Goal: Transaction & Acquisition: Subscribe to service/newsletter

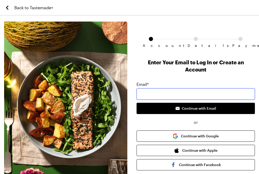
click at [145, 89] on input "email" at bounding box center [196, 94] width 118 height 11
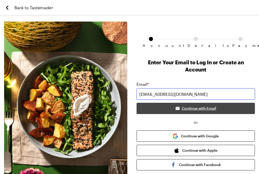
type input "[EMAIL_ADDRESS][DOMAIN_NAME]"
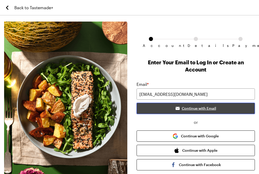
click at [188, 106] on span "Continue with Email" at bounding box center [199, 108] width 34 height 5
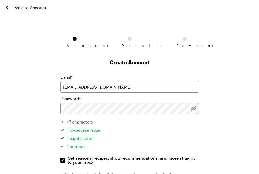
scroll to position [26, 0]
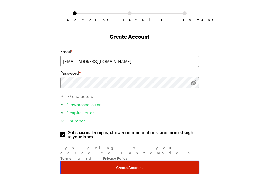
click at [124, 165] on span "Create Account" at bounding box center [129, 167] width 27 height 5
click at [125, 165] on span "Create Account" at bounding box center [129, 167] width 27 height 5
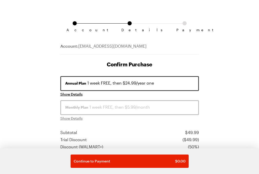
scroll to position [26, 0]
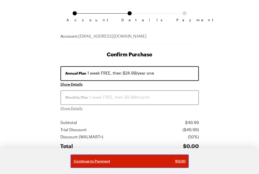
click at [100, 162] on span "Continue to Payment" at bounding box center [92, 161] width 36 height 5
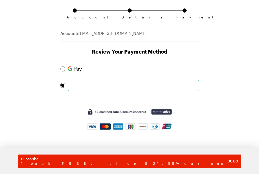
scroll to position [29, 0]
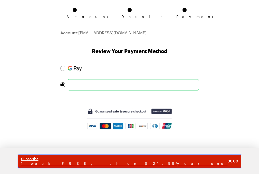
click at [139, 163] on span "1 week FREE, then $24.99/year one" at bounding box center [124, 164] width 207 height 5
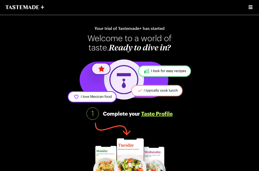
click at [131, 104] on img at bounding box center [129, 81] width 127 height 46
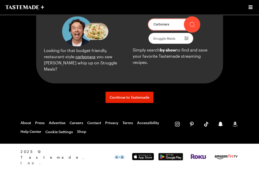
scroll to position [565, 0]
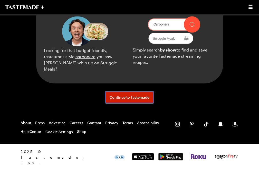
click at [131, 100] on span "Continue to Tastemade" at bounding box center [130, 97] width 40 height 5
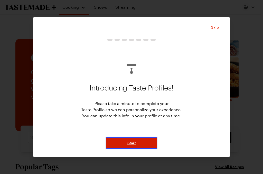
click at [133, 143] on span "Start" at bounding box center [131, 143] width 8 height 5
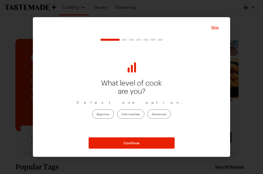
click at [130, 112] on label "Intermediate" at bounding box center [130, 114] width 27 height 9
click at [121, 115] on input "Intermediate" at bounding box center [121, 115] width 0 height 0
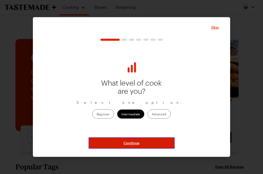
click at [129, 143] on span "Continue" at bounding box center [132, 143] width 16 height 5
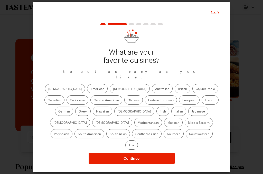
click at [87, 92] on label "American" at bounding box center [97, 88] width 21 height 9
click at [90, 89] on input "American" at bounding box center [90, 89] width 0 height 0
click at [110, 91] on label "[DEMOGRAPHIC_DATA]" at bounding box center [130, 88] width 40 height 9
click at [113, 89] on input "[DEMOGRAPHIC_DATA]" at bounding box center [113, 89] width 0 height 0
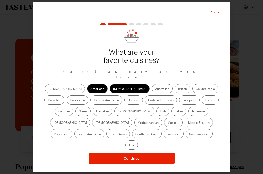
click at [124, 105] on label "Chinese" at bounding box center [133, 100] width 18 height 9
click at [128, 101] on input "Chinese" at bounding box center [128, 101] width 0 height 0
click at [171, 115] on label "Italian" at bounding box center [178, 111] width 15 height 9
click at [175, 112] on input "Italian" at bounding box center [175, 112] width 0 height 0
click at [164, 126] on label "Mexican" at bounding box center [173, 122] width 18 height 9
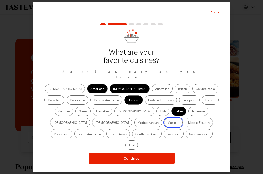
click at [167, 123] on input "Mexican" at bounding box center [167, 123] width 0 height 0
click at [186, 138] on label "Southwestern" at bounding box center [199, 133] width 27 height 9
click at [189, 135] on input "Southwestern" at bounding box center [189, 135] width 0 height 0
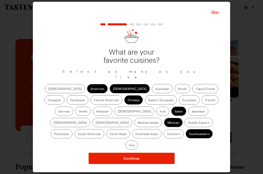
click at [138, 141] on label "Thai" at bounding box center [131, 145] width 13 height 9
click at [129, 146] on input "Thai" at bounding box center [129, 146] width 0 height 0
click at [162, 129] on label "Southeast Asian" at bounding box center [147, 133] width 30 height 9
click at [135, 135] on Asian "Southeast Asian" at bounding box center [135, 135] width 0 height 0
click at [202, 102] on label "French" at bounding box center [210, 100] width 17 height 9
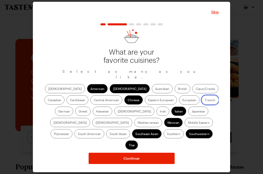
click at [205, 101] on input "French" at bounding box center [205, 101] width 0 height 0
click at [192, 92] on label "Cajun/Creole" at bounding box center [205, 88] width 26 height 9
click at [196, 89] on input "Cajun/Creole" at bounding box center [196, 89] width 0 height 0
click at [88, 96] on label "Caribbean" at bounding box center [78, 100] width 22 height 9
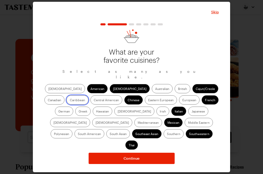
click at [70, 101] on input "Caribbean" at bounding box center [70, 101] width 0 height 0
click at [188, 114] on label "Japanese" at bounding box center [198, 111] width 20 height 9
click at [192, 112] on input "Japanese" at bounding box center [192, 112] width 0 height 0
click at [132, 118] on label "[DEMOGRAPHIC_DATA]" at bounding box center [112, 122] width 40 height 9
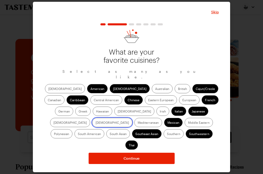
click at [96, 123] on input "[DEMOGRAPHIC_DATA]" at bounding box center [96, 123] width 0 height 0
click at [130, 129] on label "South Asian" at bounding box center [118, 133] width 24 height 9
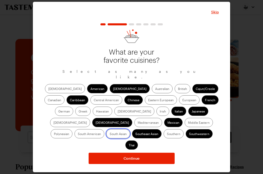
click at [110, 135] on Asian "South Asian" at bounding box center [110, 135] width 0 height 0
click at [164, 136] on label "Southern" at bounding box center [174, 133] width 20 height 9
click at [167, 135] on input "Southern" at bounding box center [167, 135] width 0 height 0
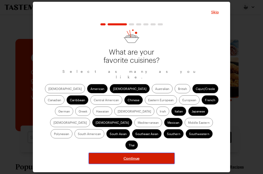
click at [131, 156] on span "Continue" at bounding box center [132, 158] width 16 height 5
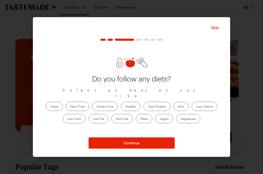
click at [154, 104] on label "High Protein" at bounding box center [157, 106] width 27 height 9
click at [148, 107] on Protein "High Protein" at bounding box center [148, 107] width 0 height 0
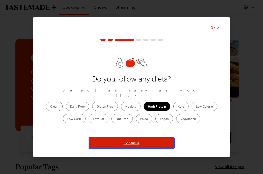
click at [127, 142] on span "Continue" at bounding box center [132, 143] width 16 height 5
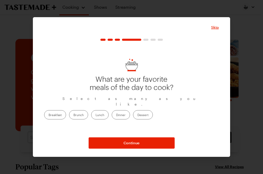
click at [66, 113] on label "Breakfast" at bounding box center [55, 114] width 22 height 9
click at [49, 116] on input "Breakfast" at bounding box center [49, 116] width 0 height 0
click at [130, 114] on label "Dinner" at bounding box center [121, 114] width 18 height 9
click at [116, 116] on input "Dinner" at bounding box center [116, 116] width 0 height 0
click at [88, 112] on label "Brunch" at bounding box center [78, 114] width 19 height 9
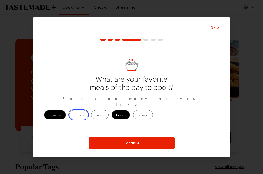
click at [73, 116] on input "Brunch" at bounding box center [73, 116] width 0 height 0
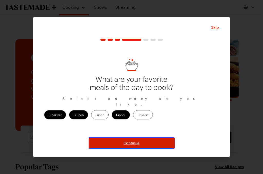
click at [132, 143] on span "Continue" at bounding box center [132, 143] width 16 height 5
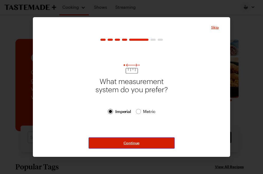
click at [127, 144] on span "Continue" at bounding box center [132, 143] width 16 height 5
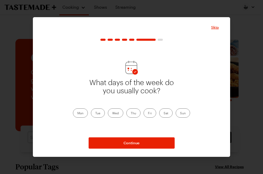
click at [81, 115] on label "Mon" at bounding box center [80, 113] width 15 height 9
click at [77, 114] on input "Mon" at bounding box center [77, 114] width 0 height 0
click at [100, 116] on label "Tue" at bounding box center [98, 113] width 14 height 9
click at [95, 114] on input "Tue" at bounding box center [95, 114] width 0 height 0
click at [119, 112] on label "Wed" at bounding box center [115, 113] width 15 height 9
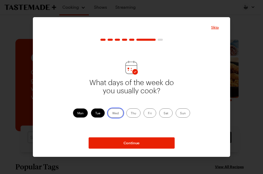
click at [112, 114] on input "Wed" at bounding box center [112, 114] width 0 height 0
click at [137, 114] on label "Thu" at bounding box center [133, 113] width 14 height 9
click at [131, 114] on input "Thu" at bounding box center [131, 114] width 0 height 0
click at [153, 115] on label "Fri" at bounding box center [150, 113] width 13 height 9
click at [148, 114] on input "Fri" at bounding box center [148, 114] width 0 height 0
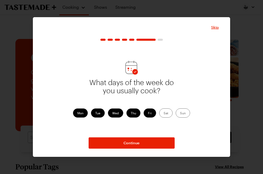
click at [166, 116] on label "Sat" at bounding box center [165, 113] width 13 height 9
click at [164, 114] on input "Sat" at bounding box center [164, 114] width 0 height 0
click at [184, 114] on label "Sun" at bounding box center [183, 113] width 14 height 9
click at [180, 114] on input "Sun" at bounding box center [180, 114] width 0 height 0
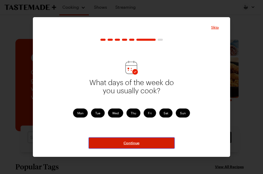
click at [126, 143] on span "Continue" at bounding box center [132, 143] width 16 height 5
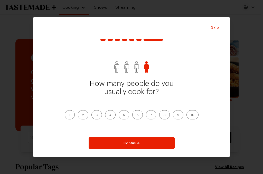
click at [82, 116] on label "2" at bounding box center [83, 114] width 11 height 9
click at [82, 116] on input "2" at bounding box center [82, 116] width 0 height 0
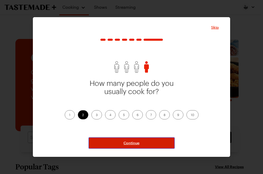
click at [130, 143] on span "Continue" at bounding box center [132, 143] width 16 height 5
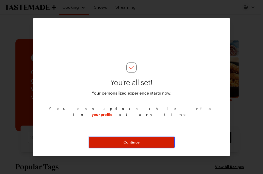
click at [132, 142] on span "Continue" at bounding box center [132, 142] width 16 height 5
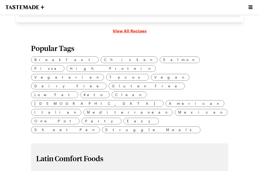
scroll to position [77, 0]
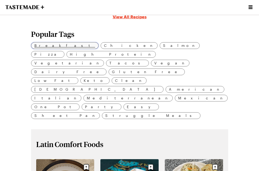
click at [34, 48] on span "Breakfast" at bounding box center [64, 46] width 61 height 6
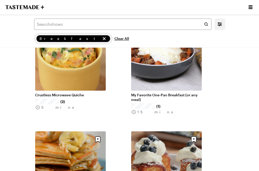
scroll to position [514, 0]
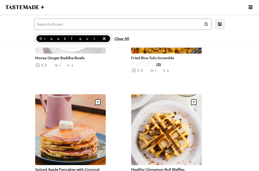
scroll to position [1102, 0]
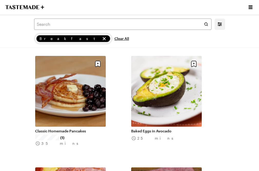
scroll to position [1590, 0]
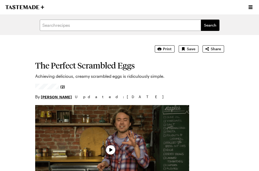
type textarea "x"
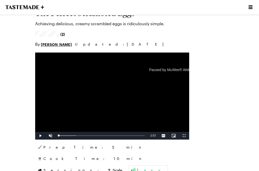
scroll to position [51, 0]
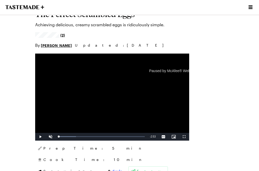
click at [113, 168] on span "Scale" at bounding box center [118, 170] width 10 height 5
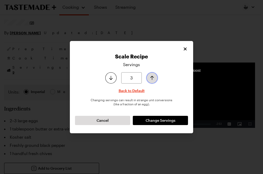
click at [152, 80] on icon "Increase serving size by one" at bounding box center [152, 78] width 6 height 6
type input "4"
click at [152, 78] on icon "Increase serving size by one" at bounding box center [152, 78] width 6 height 6
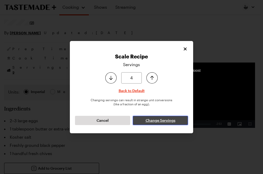
click at [151, 120] on span "Change Servings" at bounding box center [161, 120] width 30 height 5
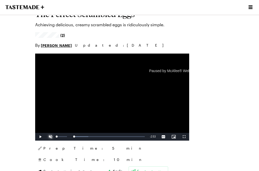
click at [56, 136] on span "Video Player" at bounding box center [50, 136] width 10 height 0
drag, startPoint x: 166, startPoint y: 127, endPoint x: 161, endPoint y: 131, distance: 7.1
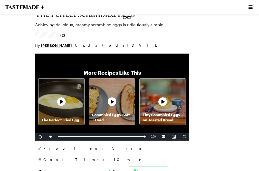
click at [186, 112] on p "Tiny Scrambled Eggs on Toasted Bread" at bounding box center [163, 117] width 46 height 10
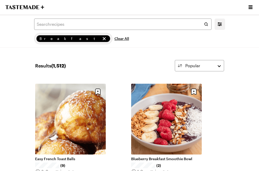
scroll to position [1590, 0]
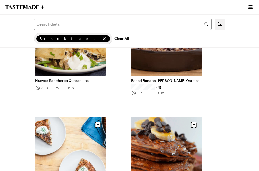
scroll to position [2207, 0]
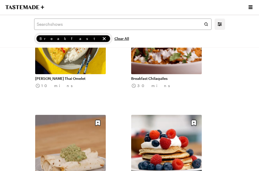
scroll to position [2900, 0]
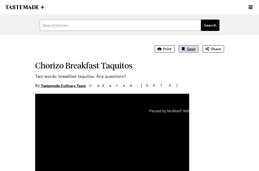
click at [195, 50] on span "Save" at bounding box center [191, 48] width 8 height 5
type textarea "x"
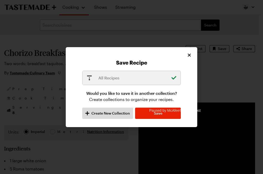
click at [145, 109] on div "Paused by McAfee® Web Boost" at bounding box center [173, 110] width 72 height 11
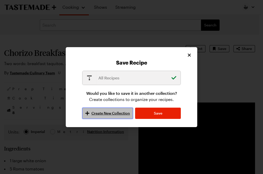
click at [93, 112] on span "Create New Collection" at bounding box center [110, 113] width 39 height 5
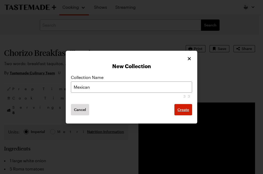
type input "Mexican"
click at [185, 109] on span "Create" at bounding box center [183, 109] width 12 height 5
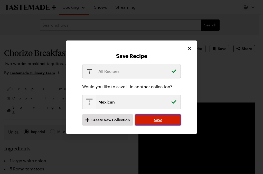
click at [156, 121] on span "Save" at bounding box center [158, 120] width 8 height 5
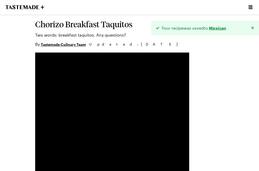
scroll to position [51, 0]
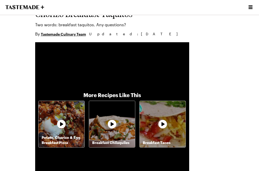
click at [69, 116] on icon at bounding box center [61, 123] width 15 height 15
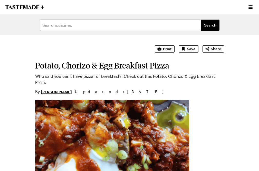
type textarea "x"
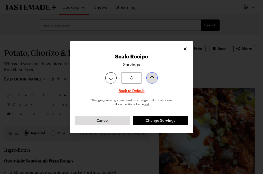
click at [153, 79] on icon "Increase serving size by one" at bounding box center [152, 78] width 6 height 6
type input "4"
click at [153, 79] on icon "Increase serving size by one" at bounding box center [152, 78] width 6 height 6
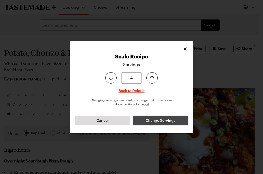
click at [163, 121] on span "Change Servings" at bounding box center [161, 120] width 30 height 5
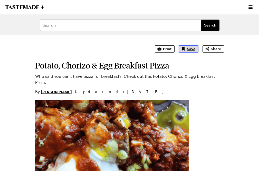
click at [195, 49] on span "Save" at bounding box center [191, 48] width 8 height 5
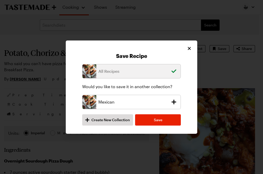
click at [116, 103] on p "Mexican" at bounding box center [133, 102] width 70 height 6
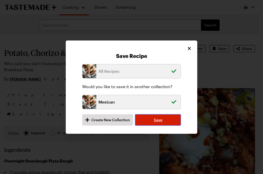
click at [160, 121] on span "Save" at bounding box center [158, 120] width 8 height 5
type textarea "x"
